Goal: Task Accomplishment & Management: Use online tool/utility

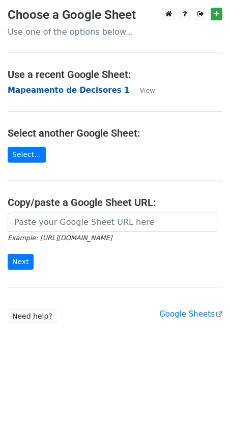
click at [75, 91] on strong "Mapeamento de Decisores 1" at bounding box center [69, 90] width 122 height 9
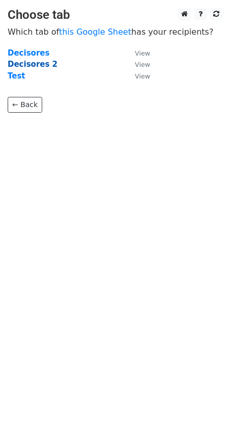
click at [47, 64] on strong "Decisores 2" at bounding box center [33, 64] width 50 height 9
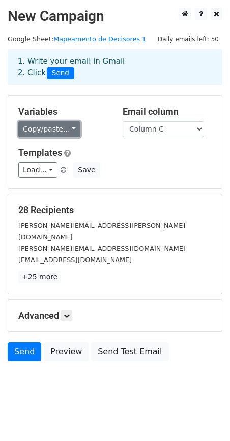
click at [39, 131] on link "Copy/paste..." at bounding box center [49, 129] width 62 height 16
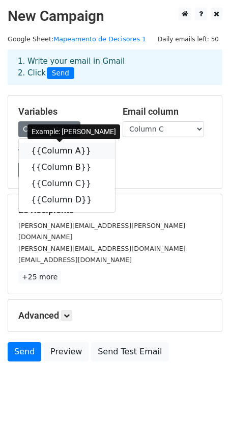
drag, startPoint x: 85, startPoint y: 152, endPoint x: 31, endPoint y: 156, distance: 54.7
click at [94, 152] on icon at bounding box center [98, 150] width 8 height 8
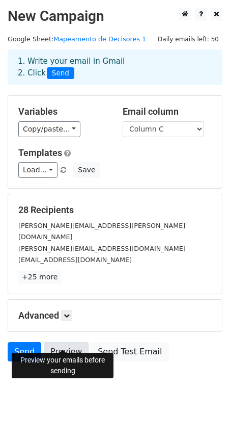
click at [50, 342] on link "Preview" at bounding box center [66, 351] width 45 height 19
click at [23, 342] on link "Send" at bounding box center [25, 351] width 34 height 19
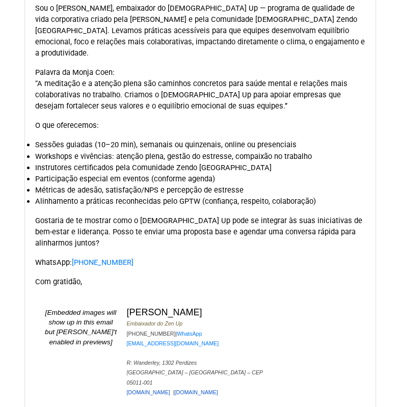
scroll to position [217, 0]
